Goal: Transaction & Acquisition: Book appointment/travel/reservation

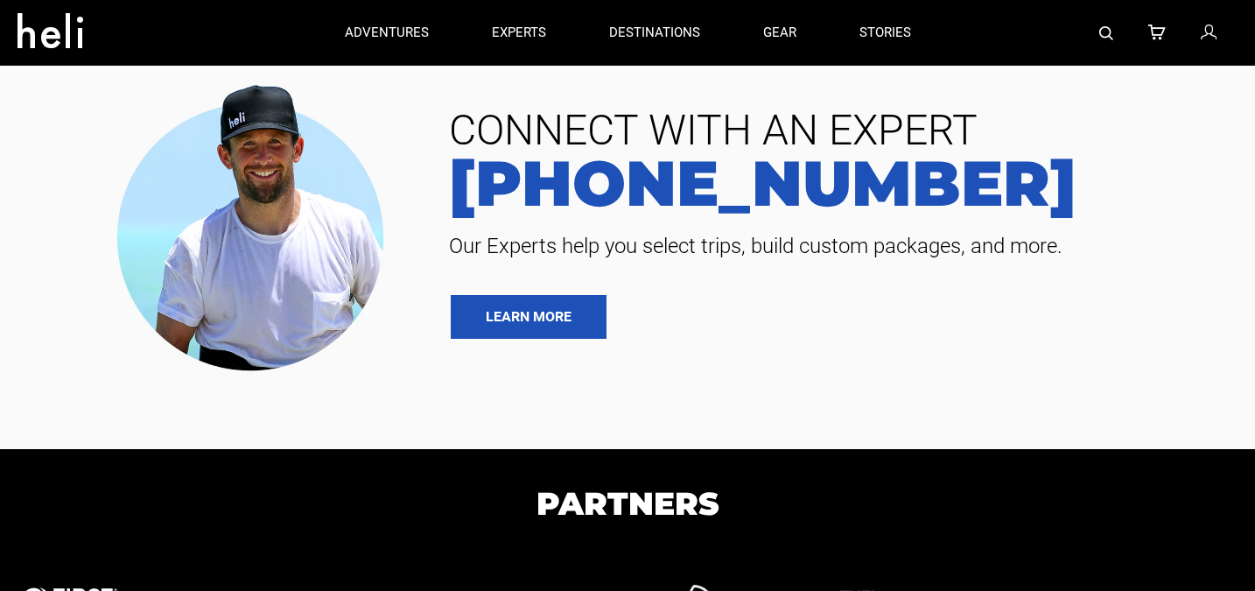
type input "Ski & Ride"
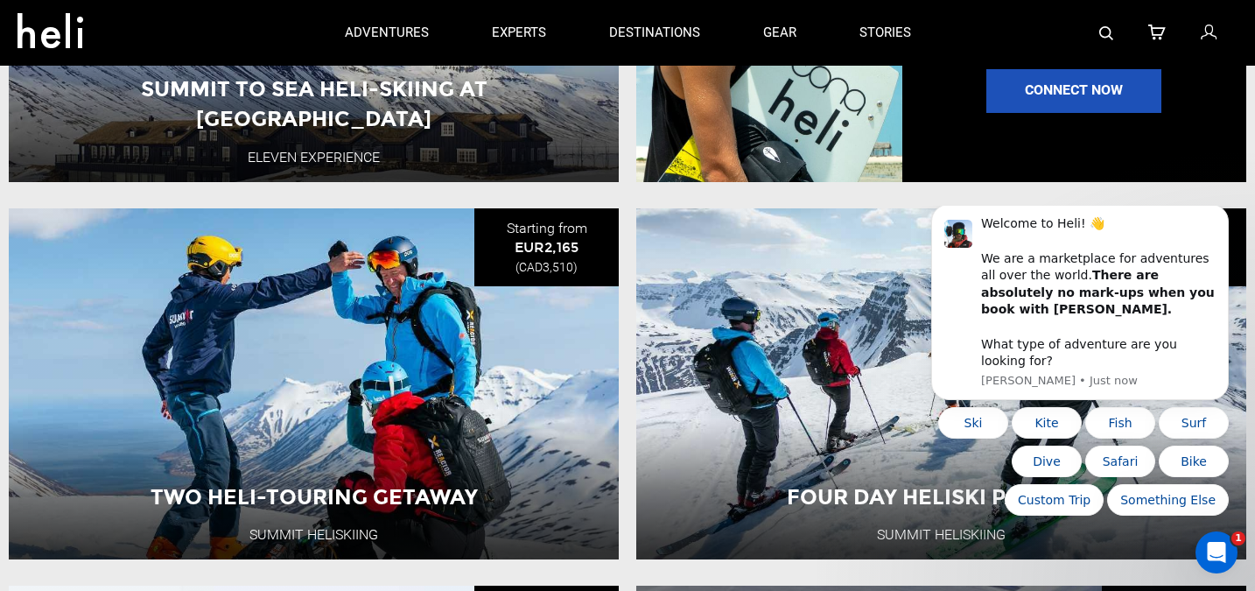
scroll to position [1520, 0]
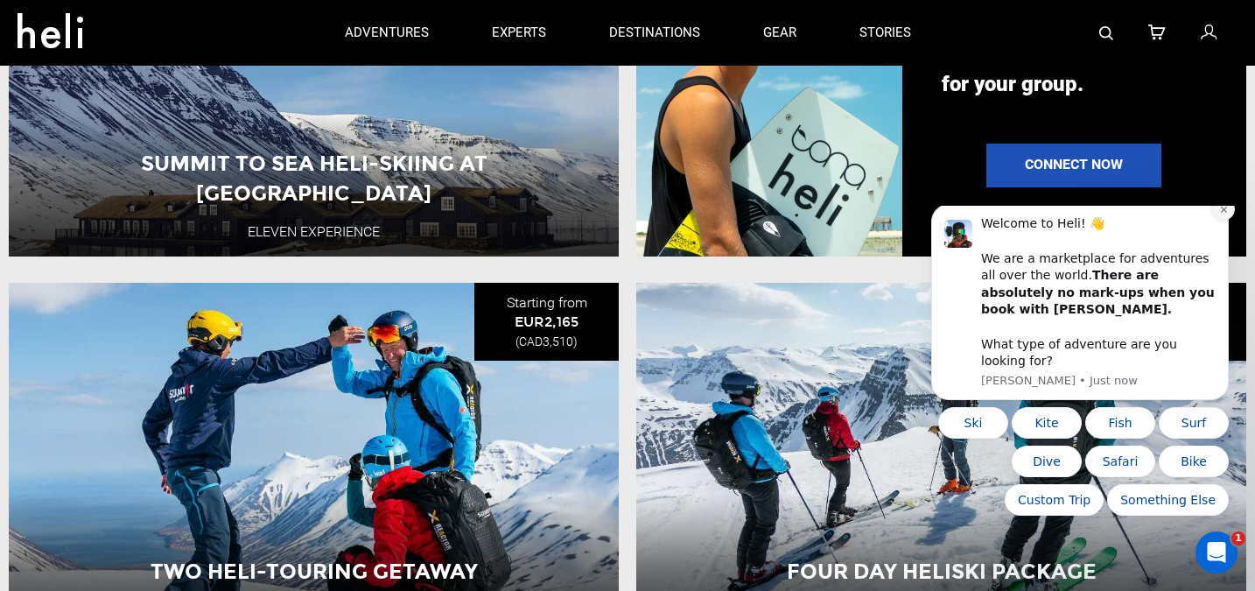
click at [1223, 214] on icon "Dismiss notification" at bounding box center [1224, 210] width 10 height 10
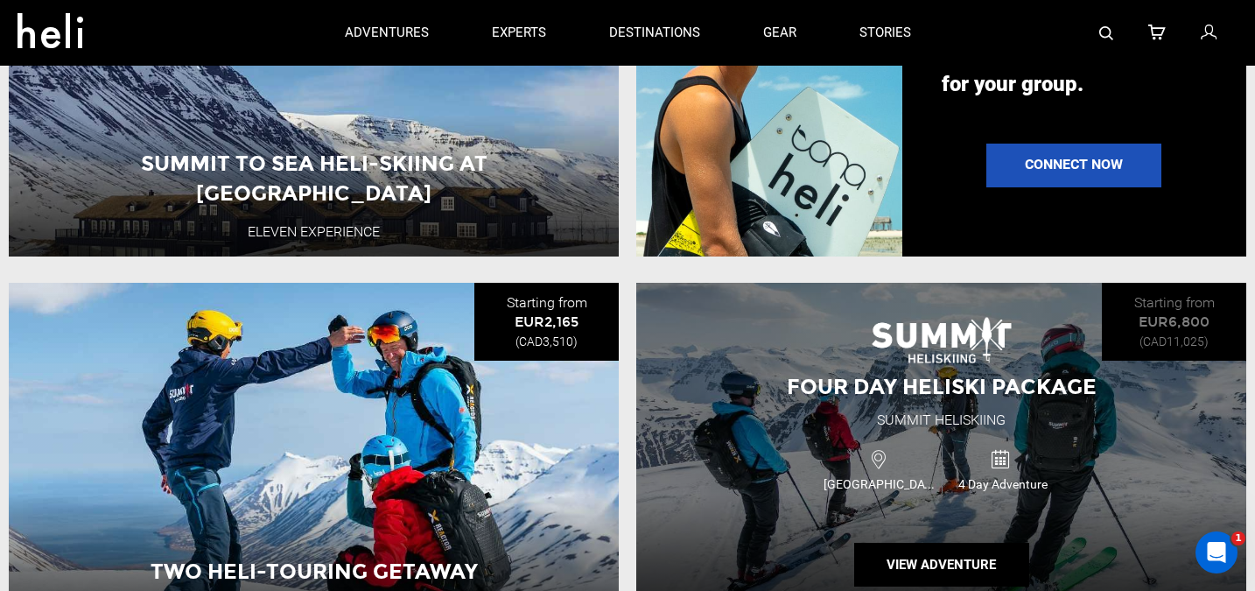
click at [936, 397] on span "Four Day Heliski Package" at bounding box center [942, 386] width 310 height 25
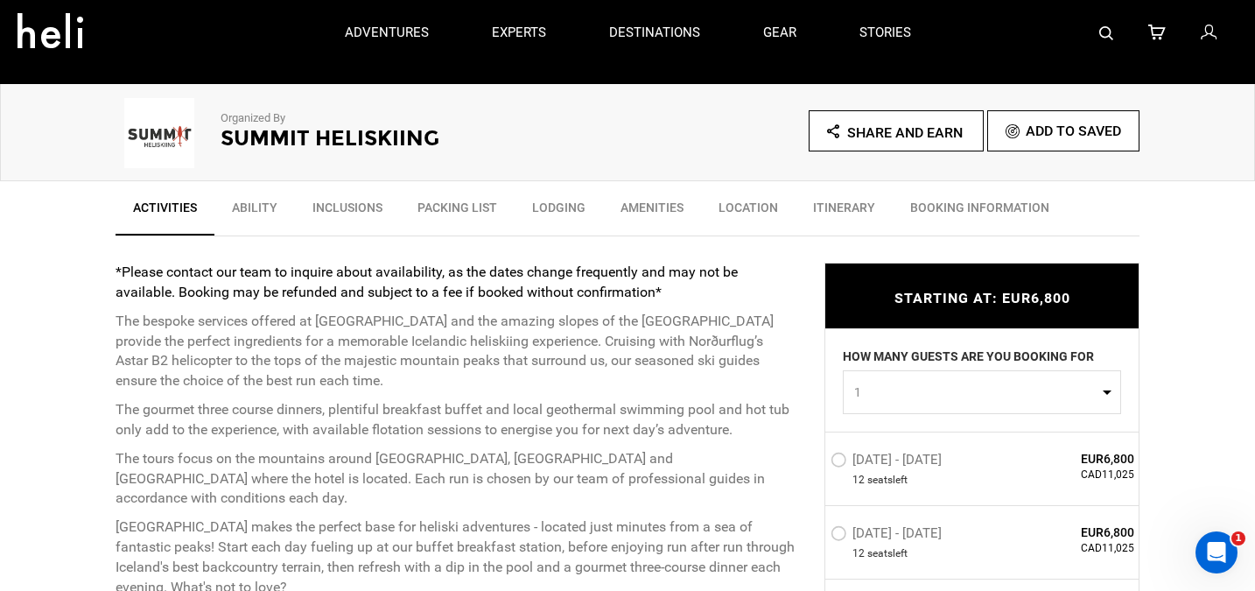
scroll to position [502, 0]
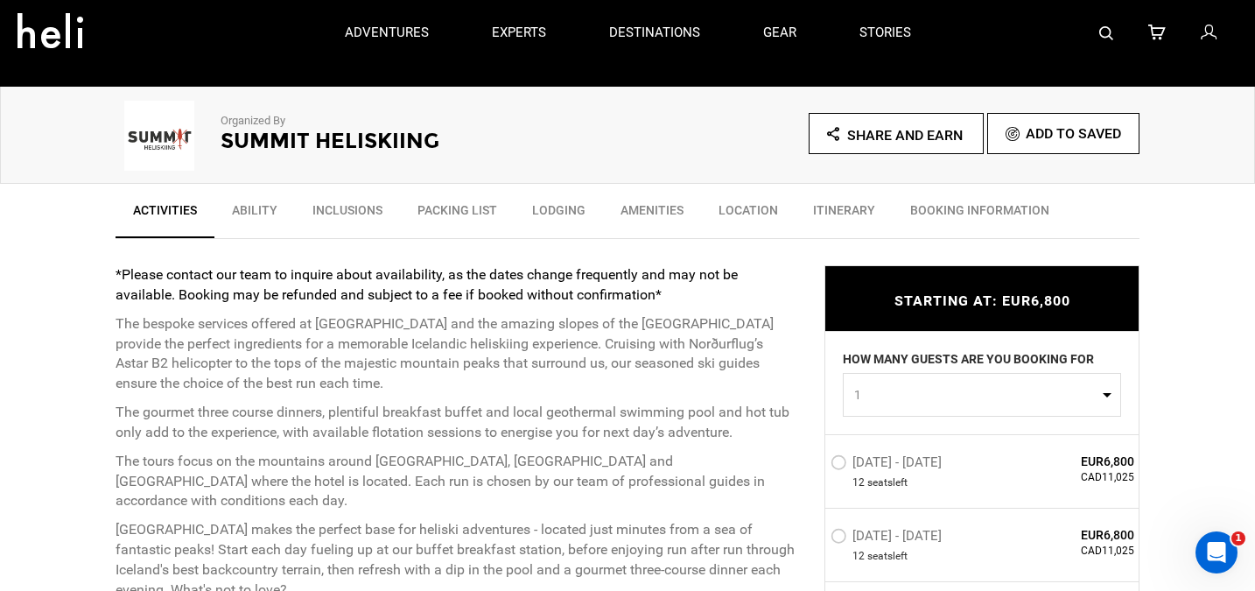
click at [260, 210] on link "Ability" at bounding box center [254, 215] width 81 height 44
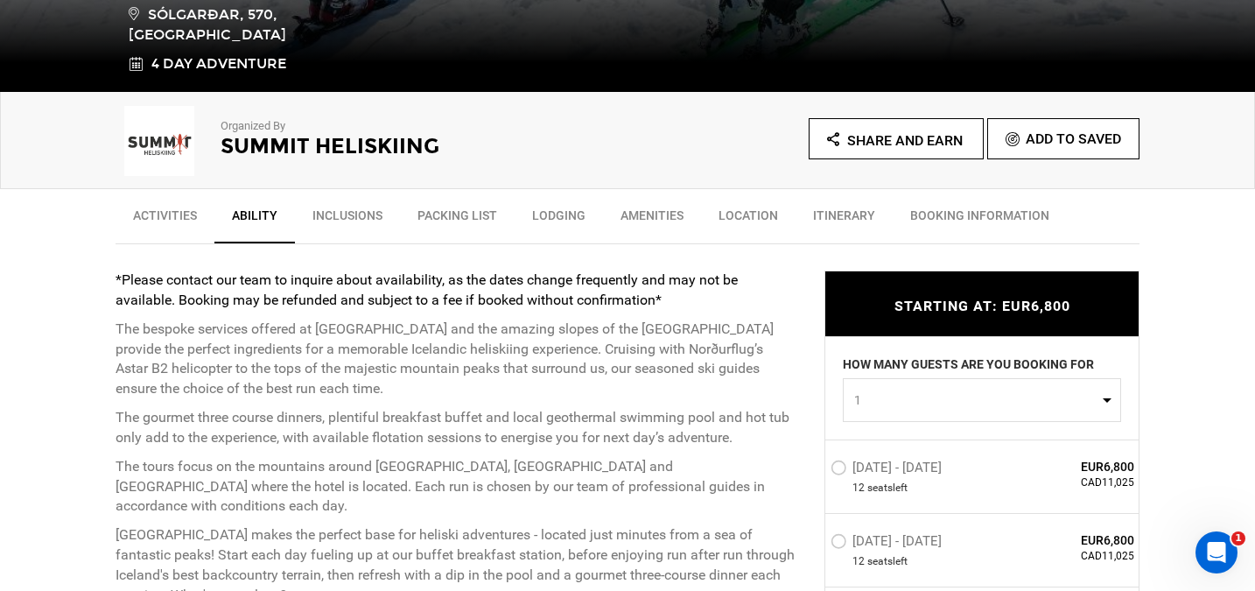
scroll to position [498, 0]
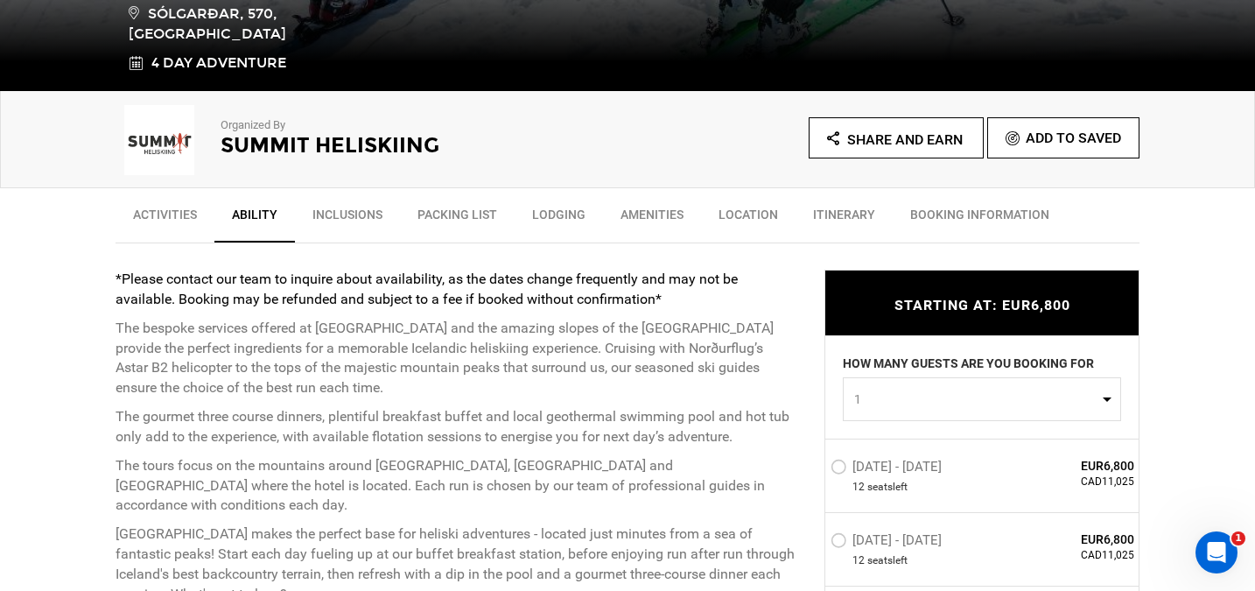
click at [473, 216] on link "Packing List" at bounding box center [457, 219] width 115 height 44
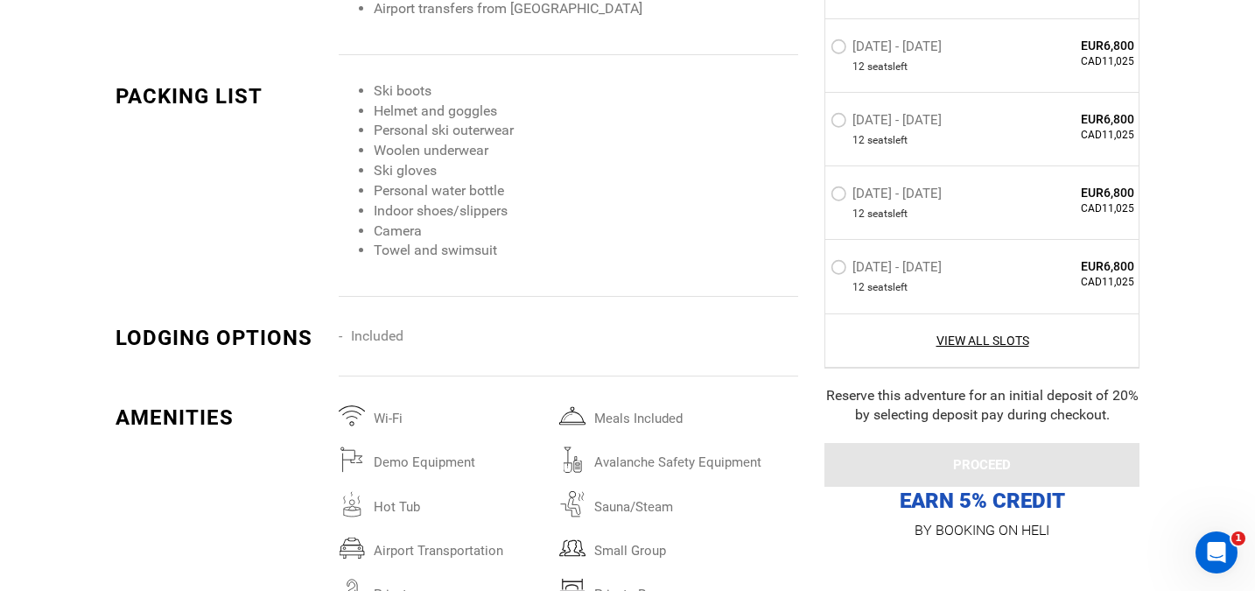
scroll to position [2299, 0]
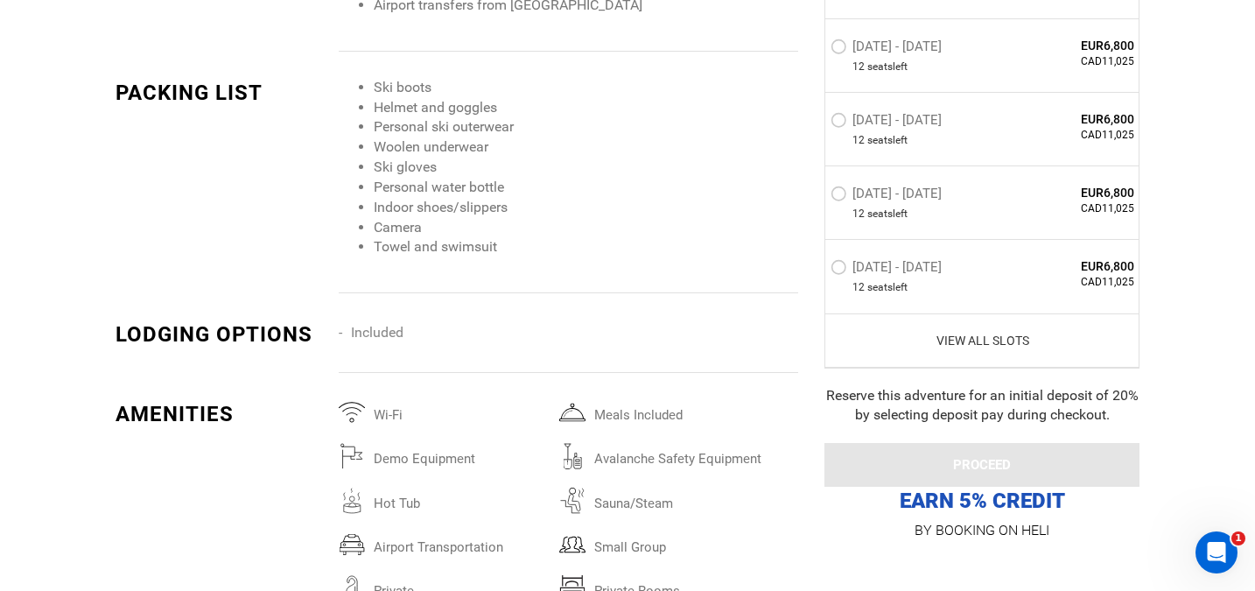
click at [953, 336] on link "View All Slots" at bounding box center [983, 340] width 304 height 18
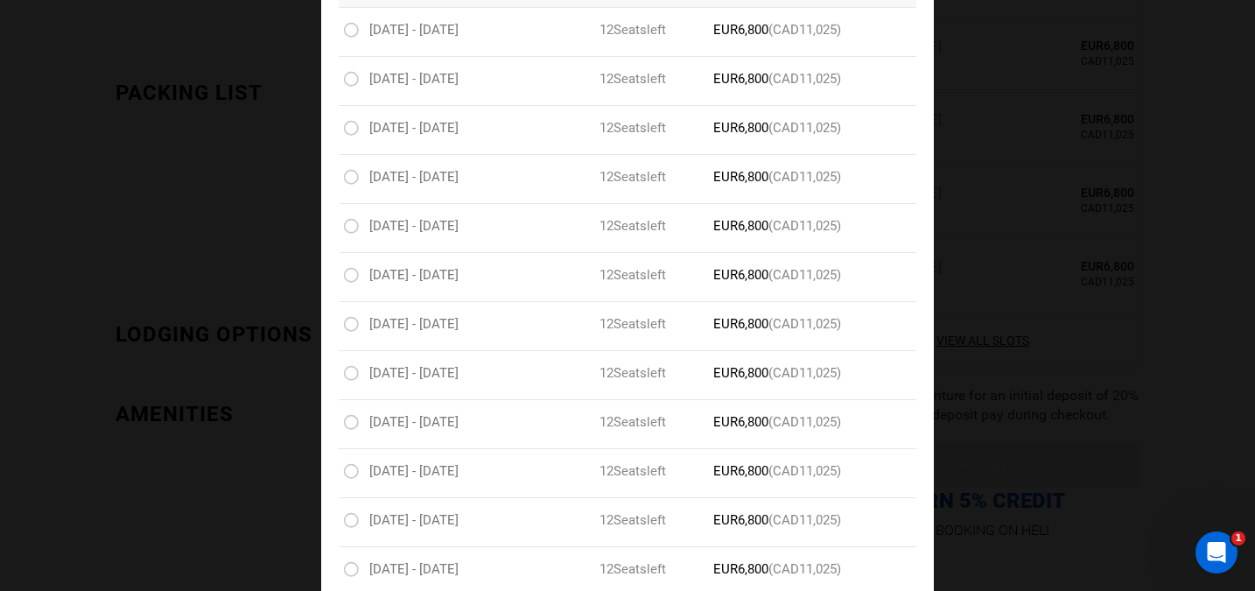
scroll to position [463, 0]
click at [1211, 228] on div "Four Day Heliski Package [GEOGRAPHIC_DATA], 570, Iceland 4 Day Adventure Slots …" at bounding box center [627, 295] width 1255 height 591
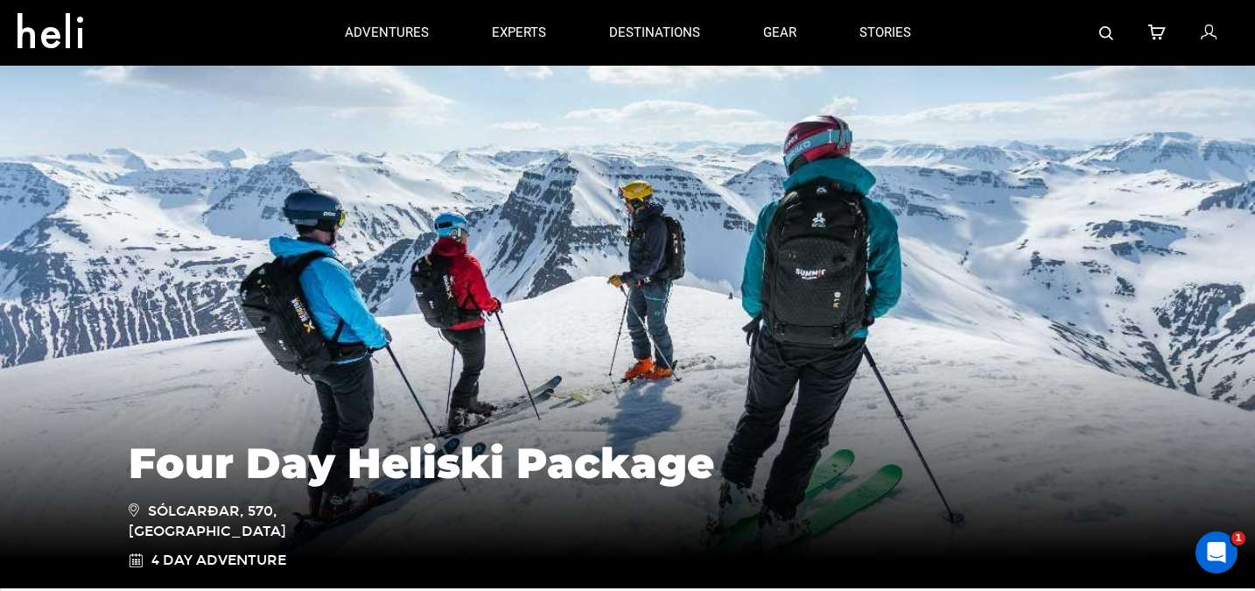
scroll to position [0, 0]
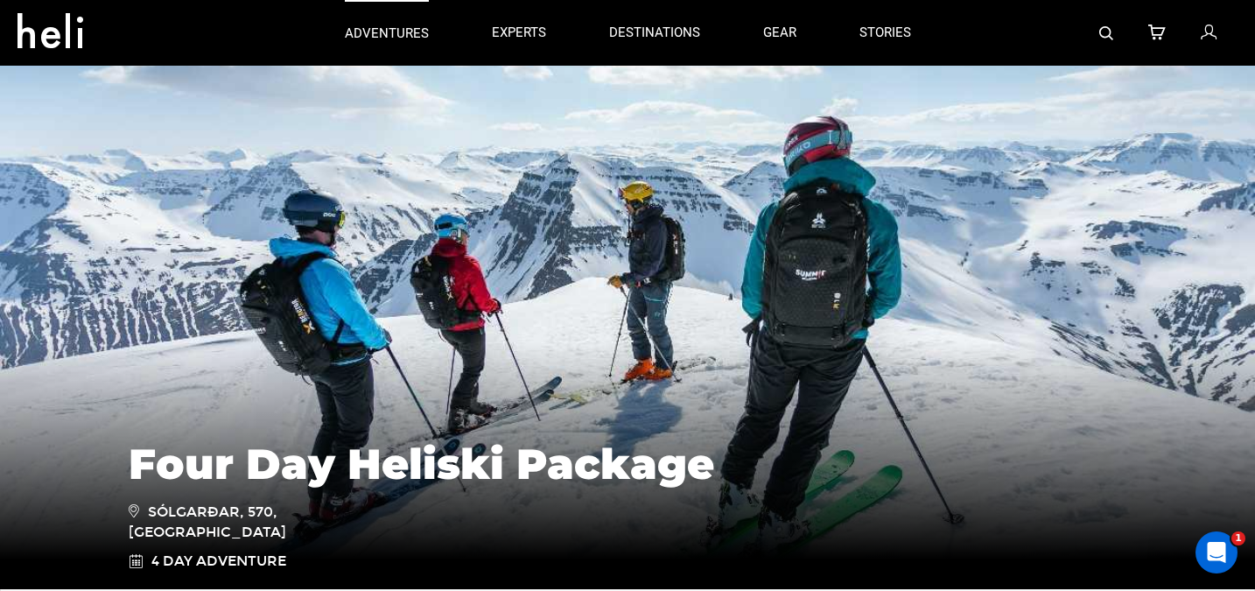
type input "Ski & Ride"
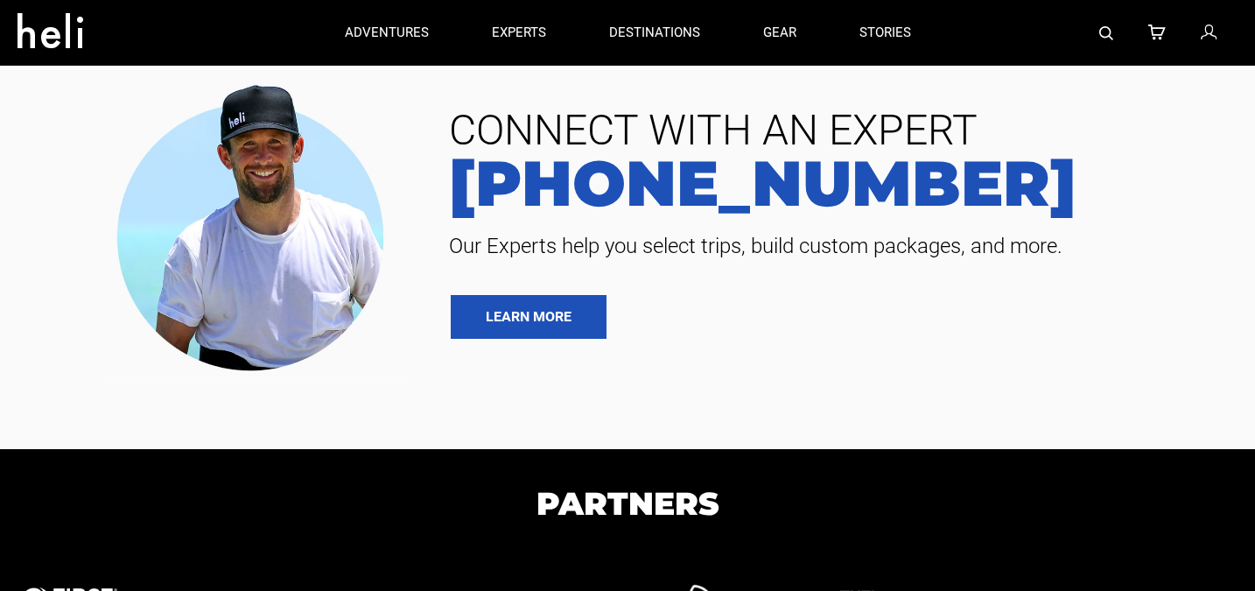
type input "Ski & Ride"
